Goal: Information Seeking & Learning: Check status

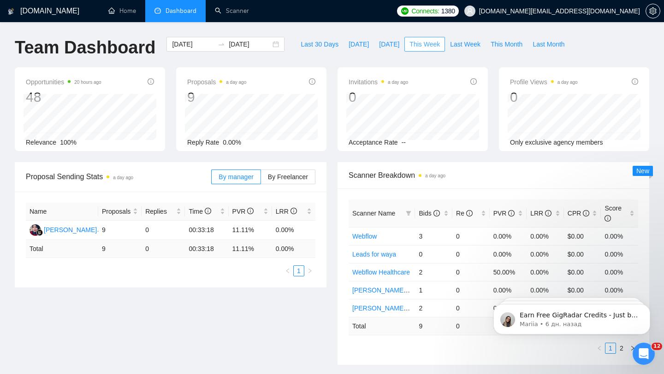
click at [430, 45] on span "This Week" at bounding box center [424, 44] width 30 height 10
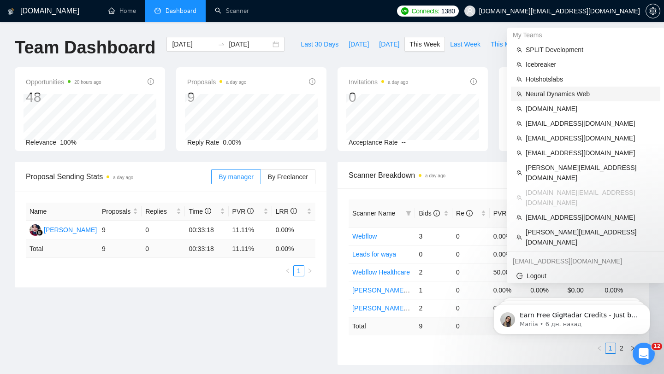
click at [574, 91] on span "Neural Dynamics Web" at bounding box center [589, 94] width 129 height 10
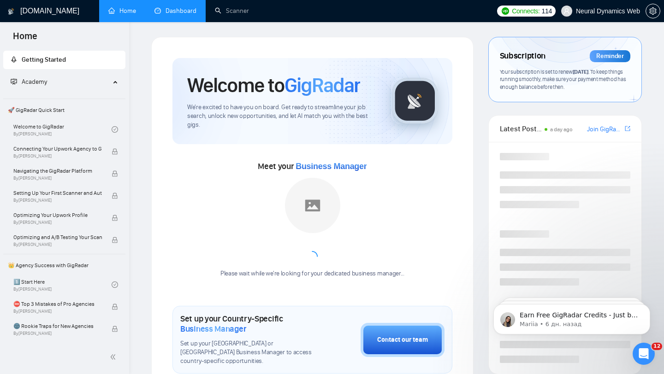
click at [168, 15] on link "Dashboard" at bounding box center [175, 11] width 42 height 8
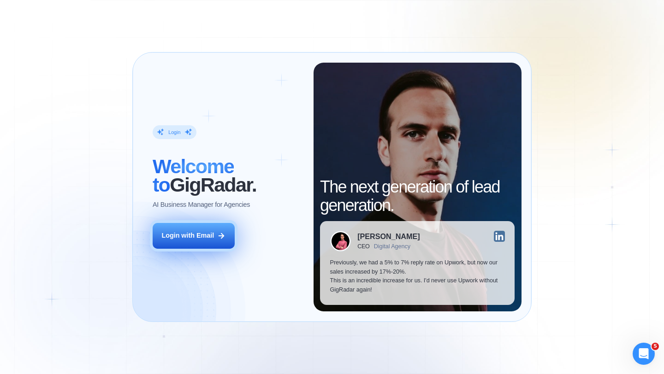
click at [210, 239] on div "Login with Email" at bounding box center [187, 235] width 53 height 9
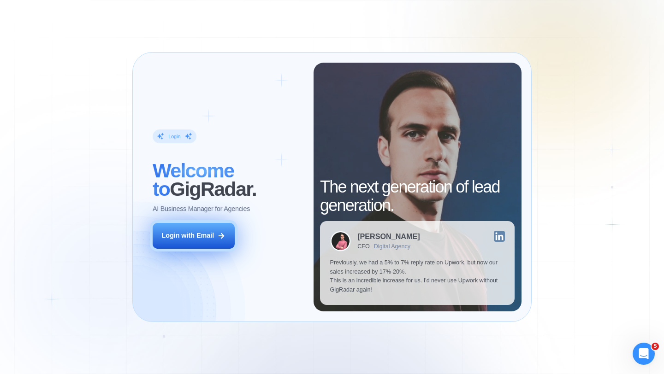
click at [202, 238] on div "Login with Email" at bounding box center [187, 235] width 53 height 9
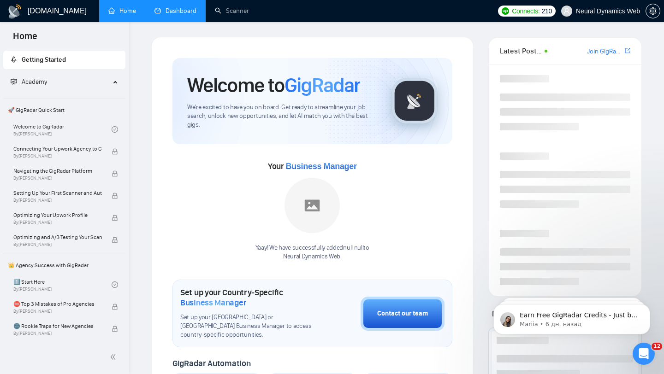
click at [170, 15] on link "Dashboard" at bounding box center [175, 11] width 42 height 8
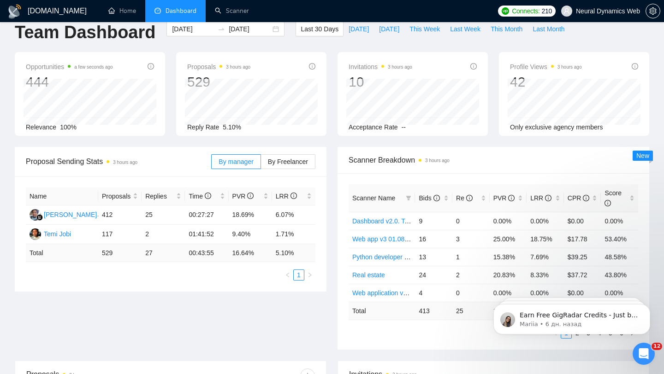
scroll to position [15, 0]
click at [337, 84] on div "Invitations 3 hours ago 10 2025-08-15 2025-08-15 0 Acceptance Rate --" at bounding box center [412, 95] width 150 height 84
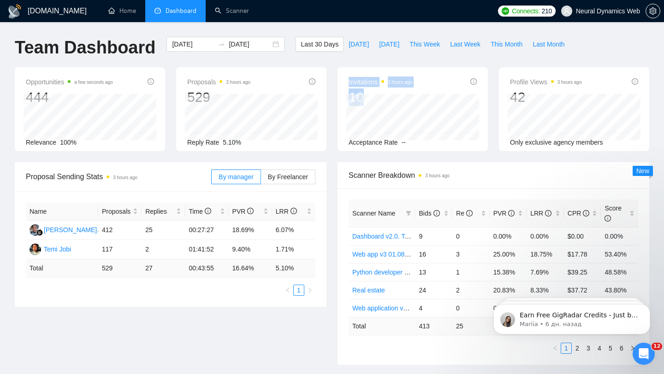
click at [372, 99] on div "Invitations 3 hours ago 10 2025-08-15 2025-08-15 0 Acceptance Rate --" at bounding box center [412, 109] width 150 height 84
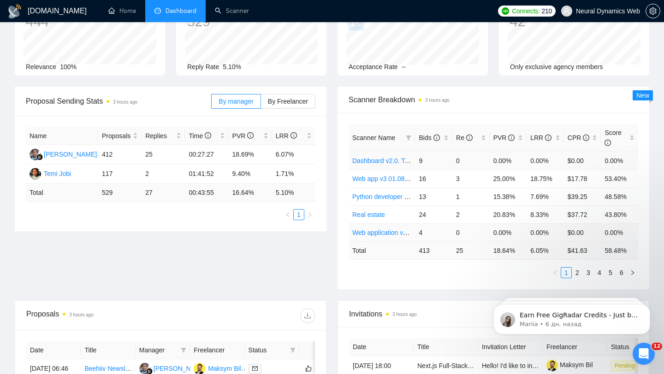
scroll to position [88, 0]
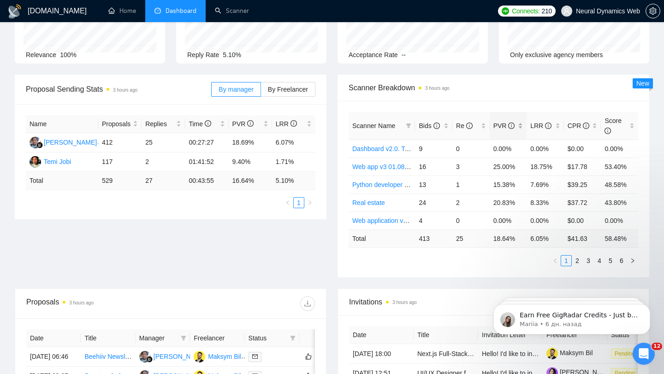
click at [520, 123] on div "PVR" at bounding box center [508, 126] width 30 height 10
click at [575, 262] on link "2" at bounding box center [577, 261] width 10 height 10
click at [278, 91] on span "By Freelancer" at bounding box center [288, 89] width 40 height 7
click at [261, 92] on input "By Freelancer" at bounding box center [261, 92] width 0 height 0
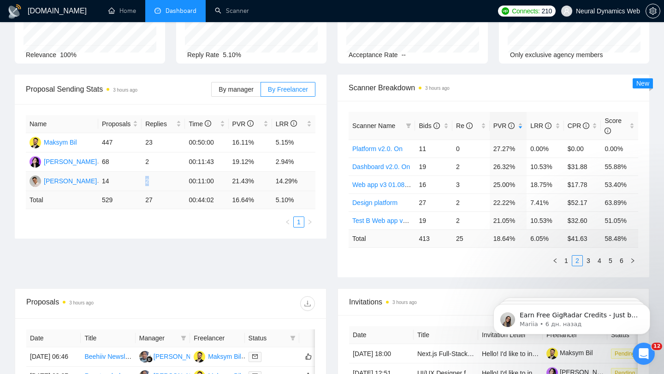
drag, startPoint x: 141, startPoint y: 183, endPoint x: 177, endPoint y: 184, distance: 35.5
click at [177, 184] on td "2" at bounding box center [162, 181] width 43 height 19
click at [243, 183] on td "21.43%" at bounding box center [250, 181] width 43 height 19
click at [45, 181] on div "Mykola Krykunov" at bounding box center [70, 181] width 53 height 10
click at [589, 5] on span "Neural Dynamics Web" at bounding box center [600, 10] width 90 height 29
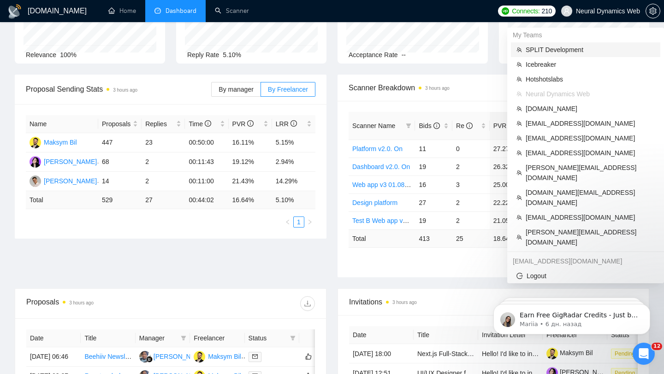
click at [570, 45] on span "SPLIT Development" at bounding box center [589, 50] width 129 height 10
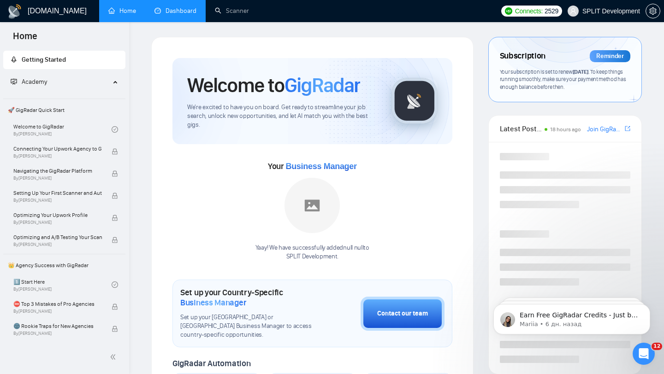
click at [174, 12] on link "Dashboard" at bounding box center [175, 11] width 42 height 8
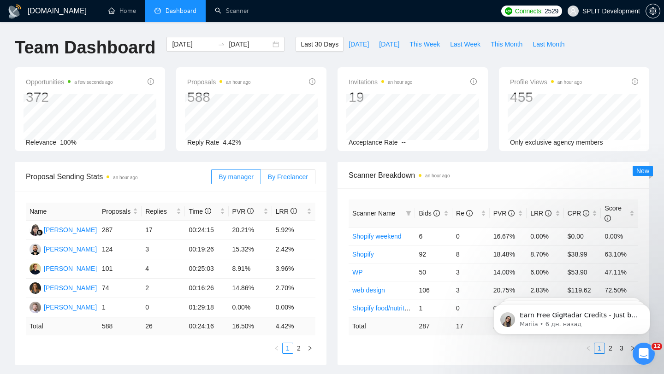
click at [294, 172] on label "By Freelancer" at bounding box center [288, 177] width 54 height 15
click at [261, 179] on input "By Freelancer" at bounding box center [261, 179] width 0 height 0
click at [290, 177] on span "By Freelancer" at bounding box center [288, 176] width 40 height 7
click at [261, 179] on input "By Freelancer" at bounding box center [261, 179] width 0 height 0
drag, startPoint x: 275, startPoint y: 249, endPoint x: 298, endPoint y: 247, distance: 23.5
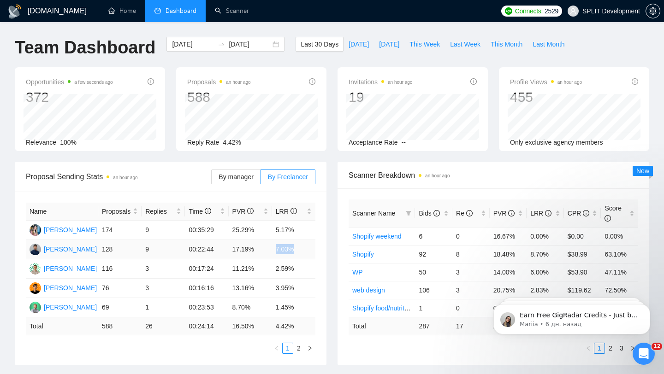
click at [298, 247] on td "7.03%" at bounding box center [293, 249] width 43 height 19
drag, startPoint x: 276, startPoint y: 271, endPoint x: 302, endPoint y: 272, distance: 25.9
click at [302, 272] on td "2.59%" at bounding box center [293, 268] width 43 height 19
drag, startPoint x: 276, startPoint y: 249, endPoint x: 296, endPoint y: 249, distance: 20.3
click at [296, 249] on td "7.03%" at bounding box center [293, 249] width 43 height 19
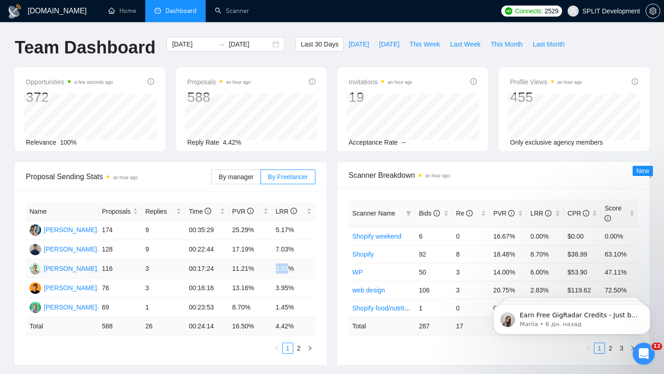
drag, startPoint x: 274, startPoint y: 269, endPoint x: 299, endPoint y: 269, distance: 24.9
click at [298, 269] on td "2.59%" at bounding box center [293, 268] width 43 height 19
click at [456, 47] on span "Last Week" at bounding box center [465, 44] width 30 height 10
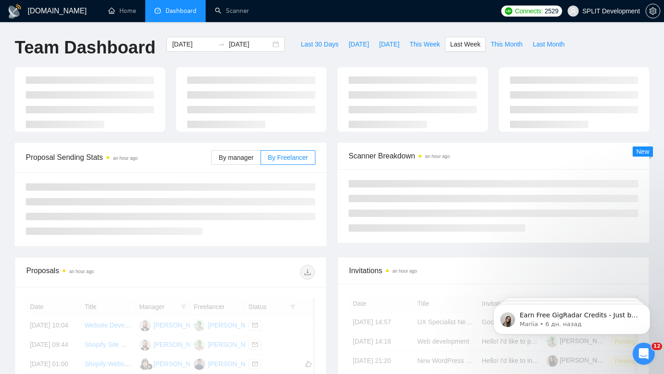
type input "2025-08-25"
type input "2025-08-31"
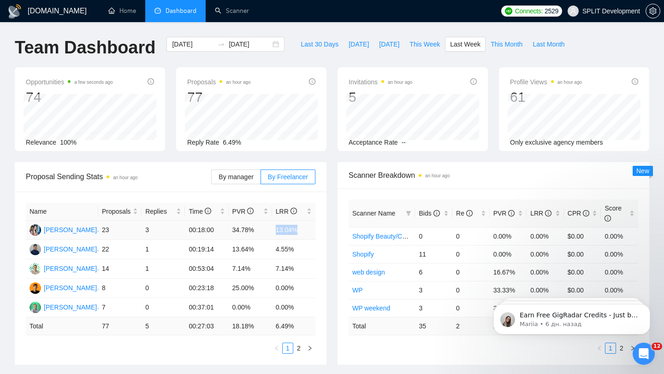
drag, startPoint x: 273, startPoint y: 229, endPoint x: 309, endPoint y: 229, distance: 36.0
click at [309, 229] on td "13.04%" at bounding box center [293, 230] width 43 height 19
click at [296, 271] on td "7.14%" at bounding box center [293, 268] width 43 height 19
